Goal: Task Accomplishment & Management: Use online tool/utility

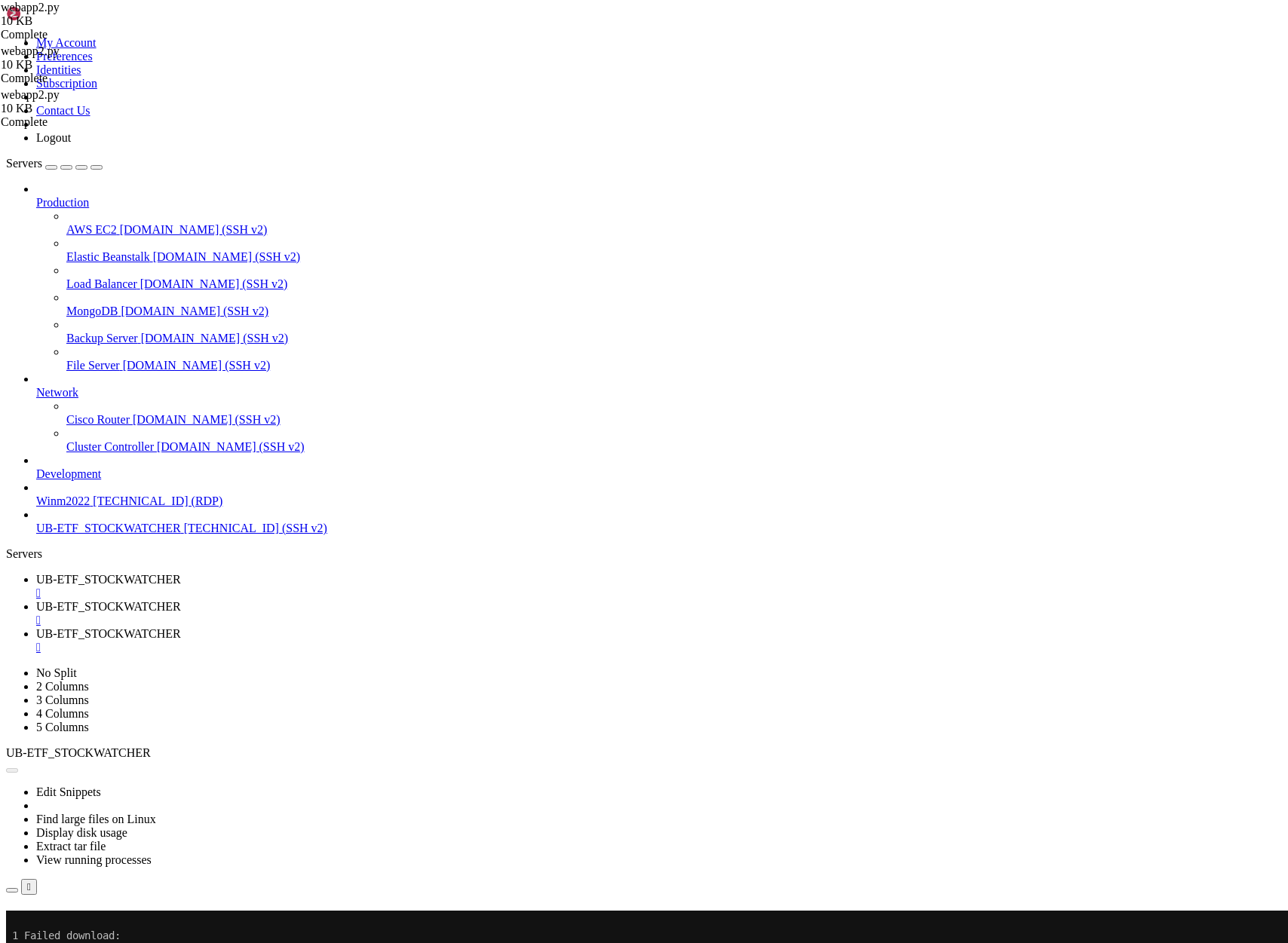
scroll to position [101, 0]
click at [579, 911] on div "Connection Closed Reconnect" at bounding box center [644, 925] width 1276 height 30
click at [67, 924] on button "Reconnect" at bounding box center [36, 931] width 60 height 16
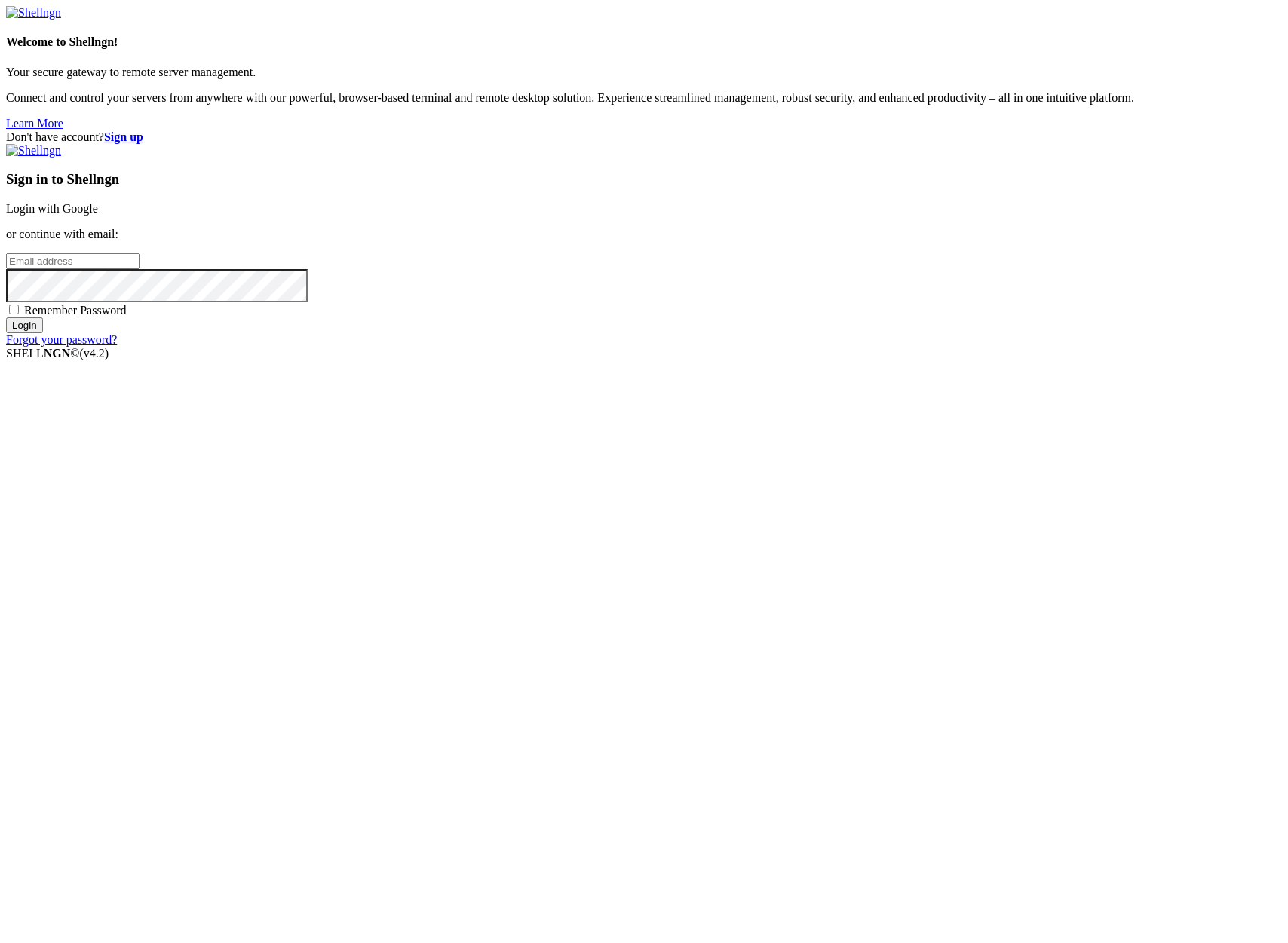
click at [98, 215] on link "Login with Google" at bounding box center [53, 209] width 92 height 13
click at [140, 269] on input "email" at bounding box center [73, 260] width 133 height 16
type input "[PERSON_NAME][EMAIL_ADDRESS][DOMAIN_NAME]"
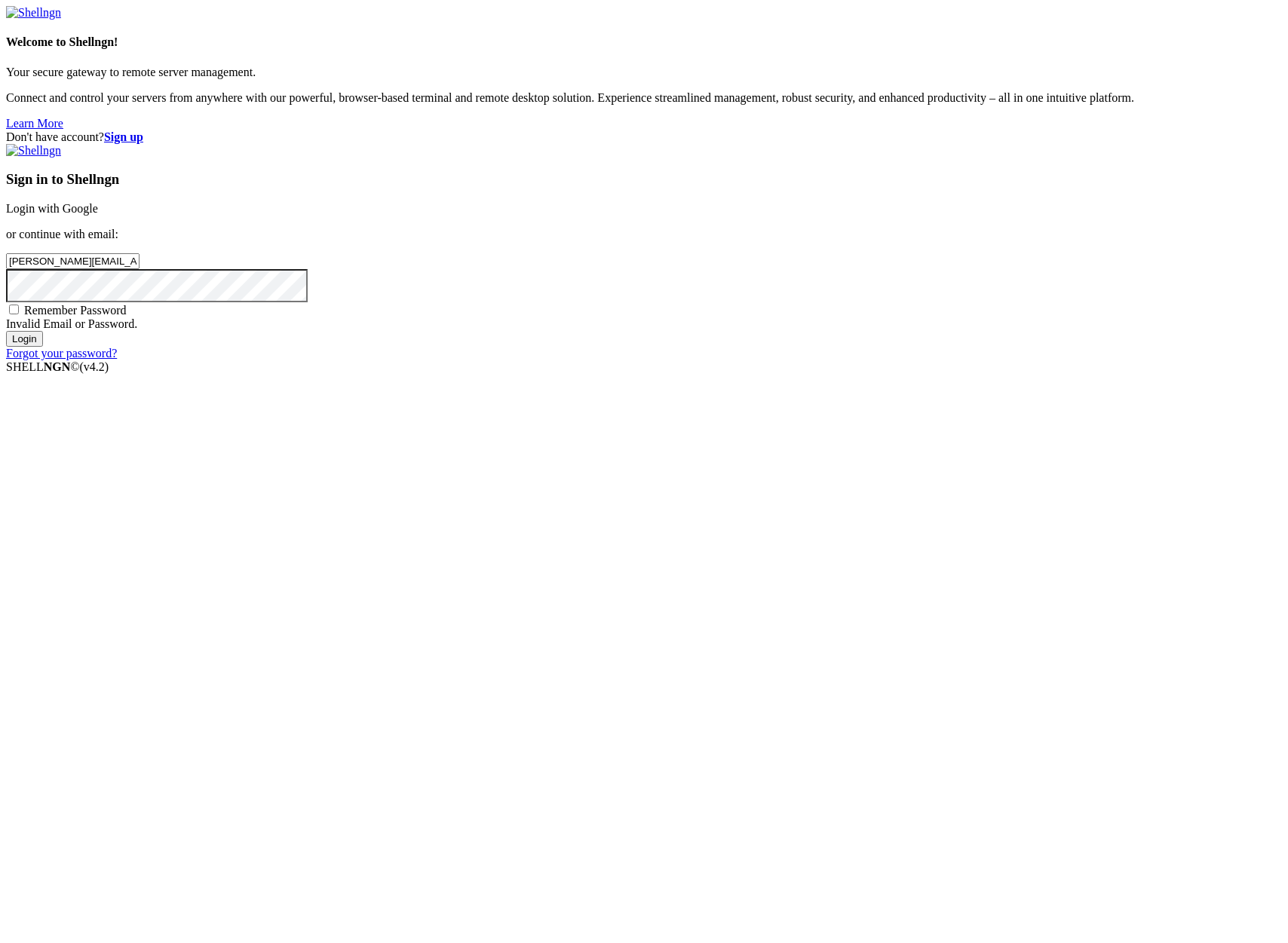
click at [6, 331] on input "Login" at bounding box center [25, 338] width 37 height 16
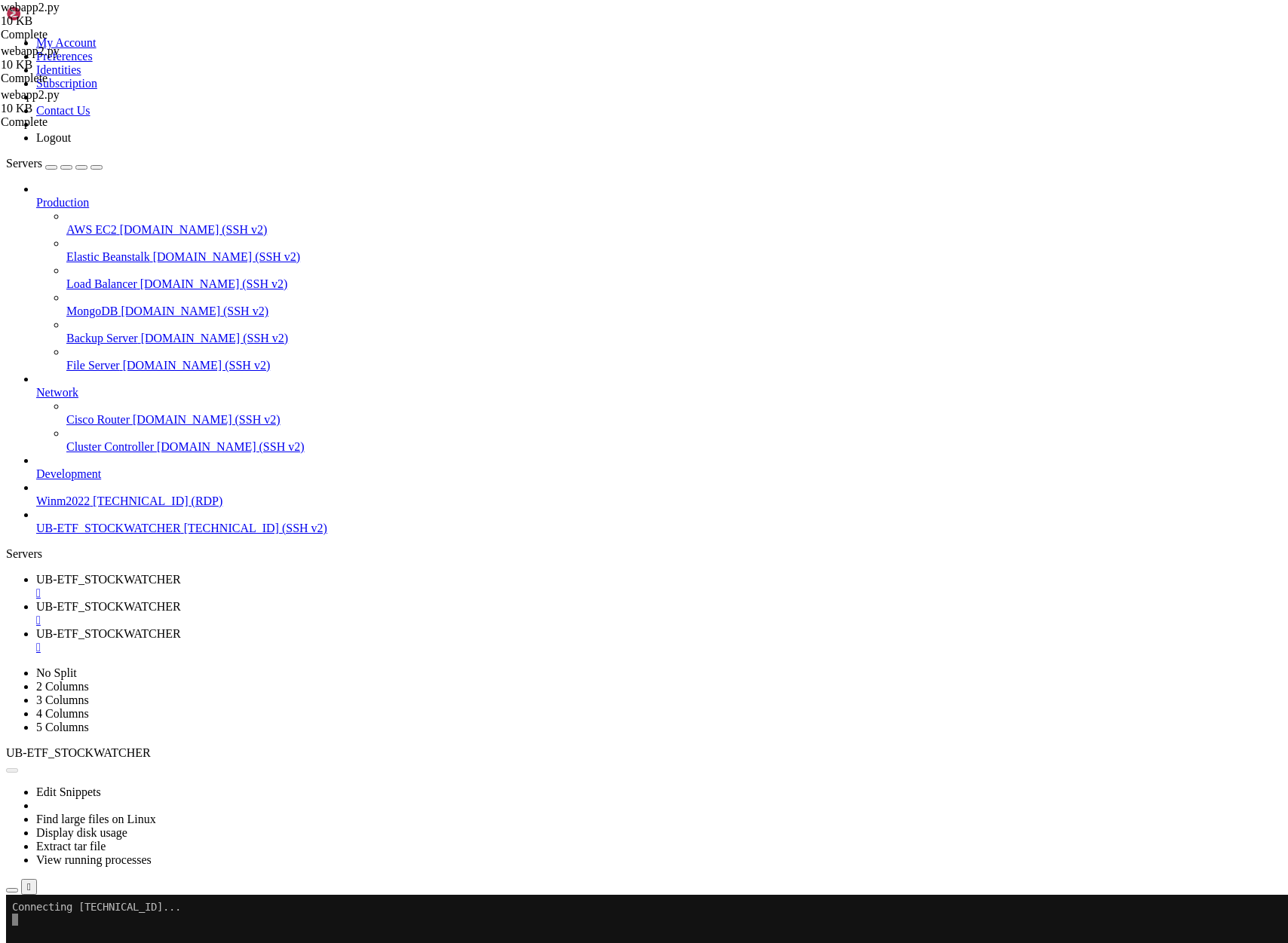
scroll to position [101, 0]
click at [181, 573] on span "UB-ETF_STOCKWATCHER" at bounding box center [108, 579] width 145 height 13
click at [181, 600] on span "UB-ETF_STOCKWATCHER" at bounding box center [108, 607] width 145 height 13
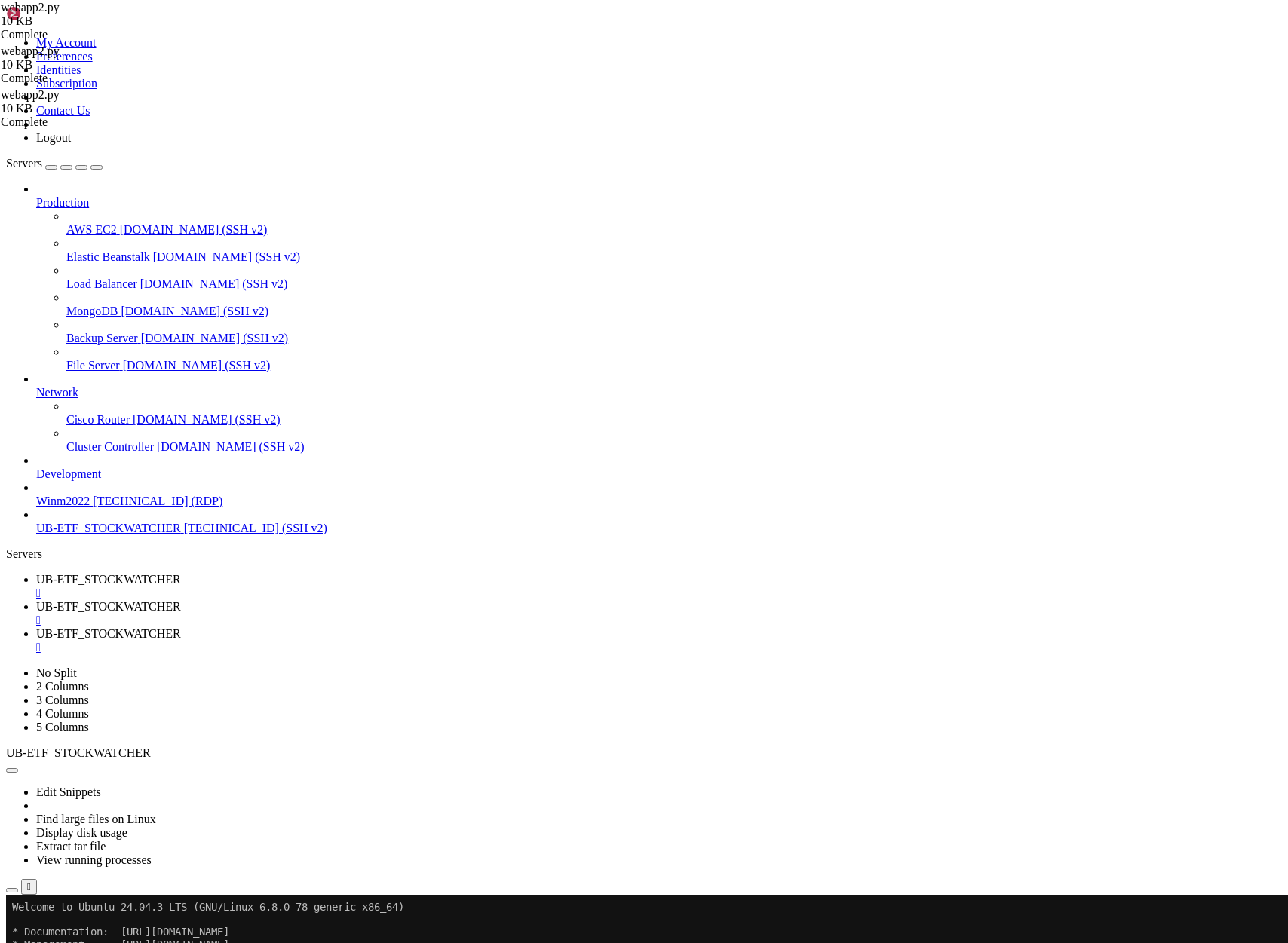
click at [181, 627] on span "UB-ETF_STOCKWATCHER" at bounding box center [108, 634] width 145 height 13
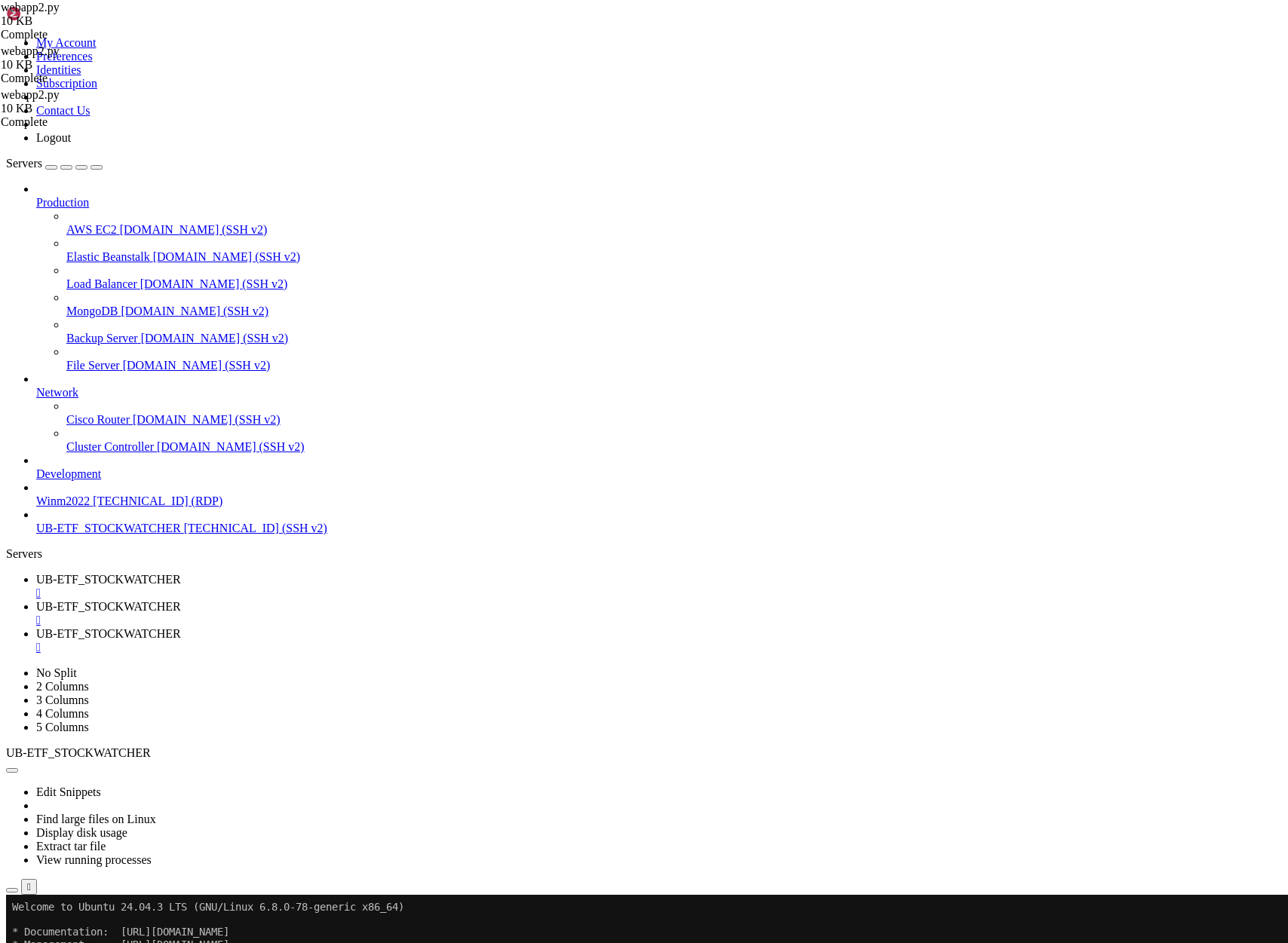
type input "/home/ubuntu/asx_scanner"
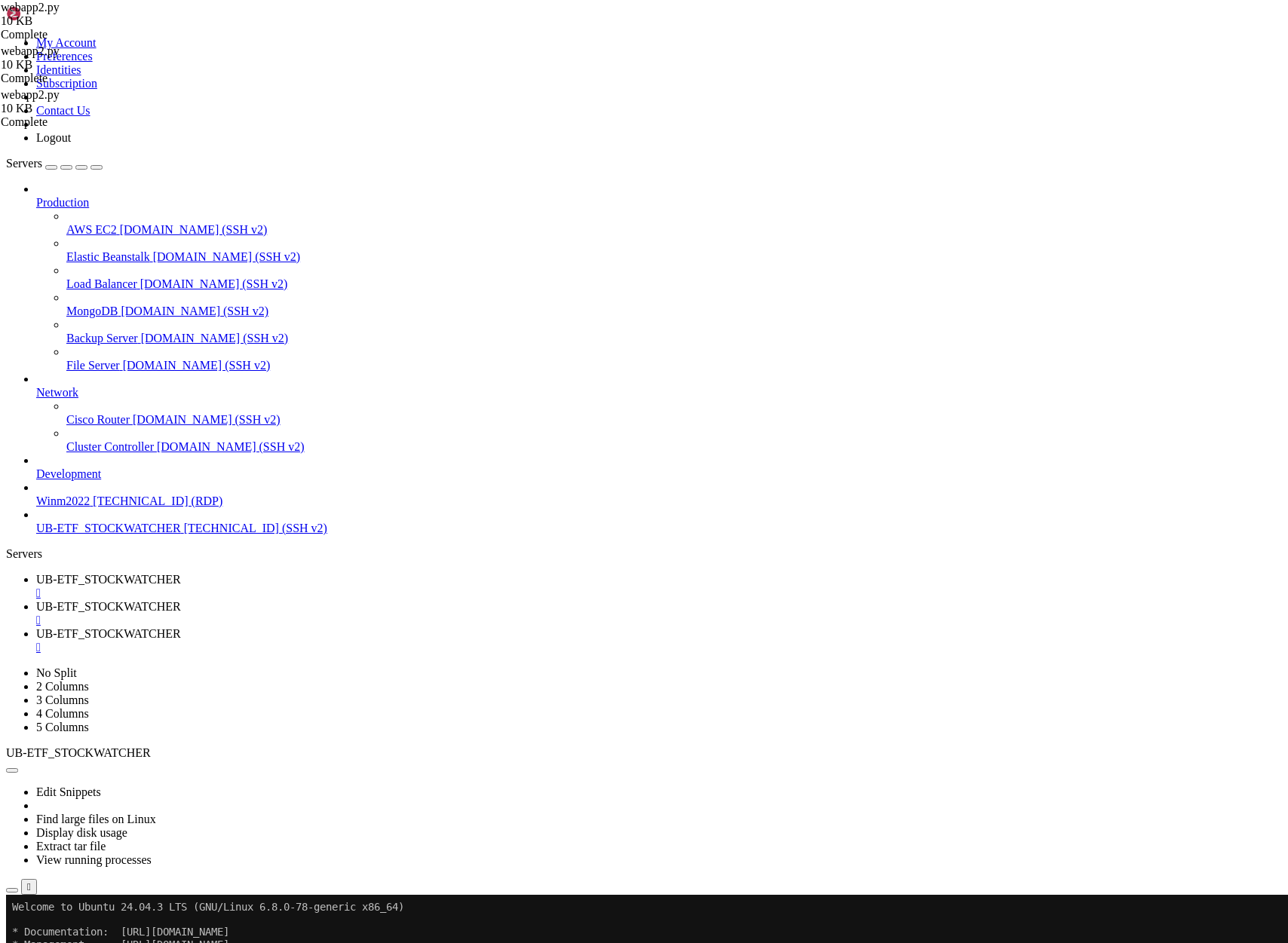
scroll to position [191, 0]
